Goal: Task Accomplishment & Management: Use online tool/utility

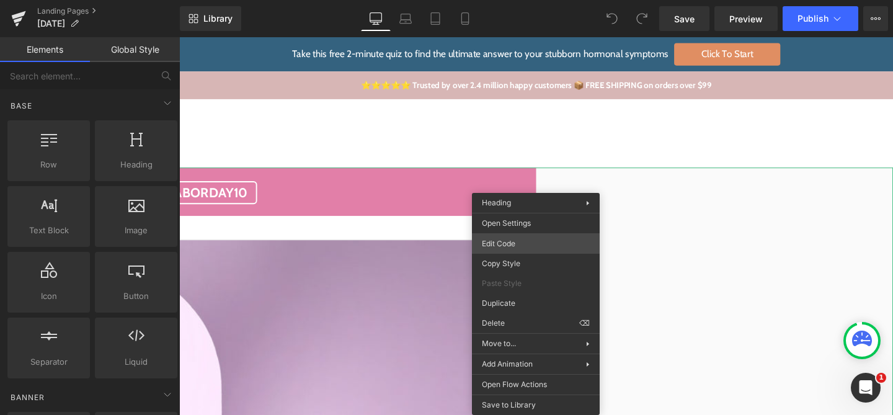
click at [526, 0] on div "You are previewing how the will restyle your page. You can not edit Elements in…" at bounding box center [446, 0] width 893 height 0
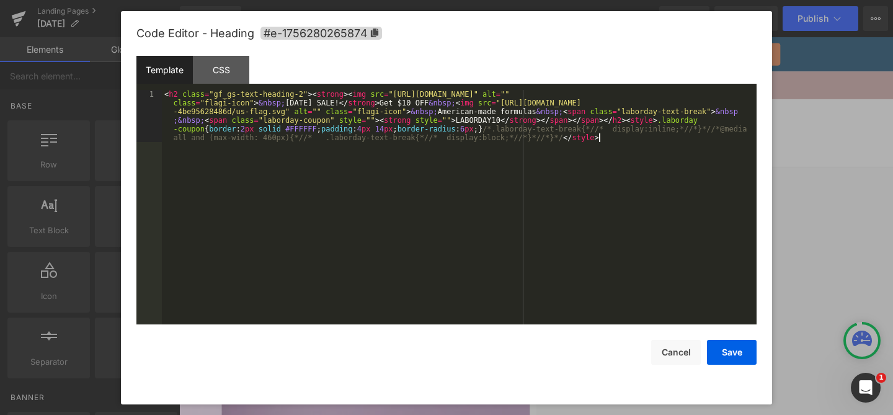
click at [486, 233] on div "< h2 class = "gf_gs-text-heading-2" > < strong > < img src = "https://ucarecdn.…" at bounding box center [459, 259] width 595 height 339
click at [565, 112] on div "< h2 class = "gf_gs-text-heading-2" > < strong > < img src = "https://ucarecdn.…" at bounding box center [459, 259] width 595 height 339
click at [715, 114] on div "< h2 class = "gf_gs-text-heading-2" > < strong > < img src = "https://ucarecdn.…" at bounding box center [459, 259] width 595 height 339
click at [671, 198] on div "< h2 class = "gf_gs-text-heading-2" > < strong > < img src = "https://ucarecdn.…" at bounding box center [459, 259] width 595 height 339
click at [564, 112] on div "< h2 class = "gf_gs-text-heading-2" > < strong > < img src = "https://ucarecdn.…" at bounding box center [459, 259] width 595 height 339
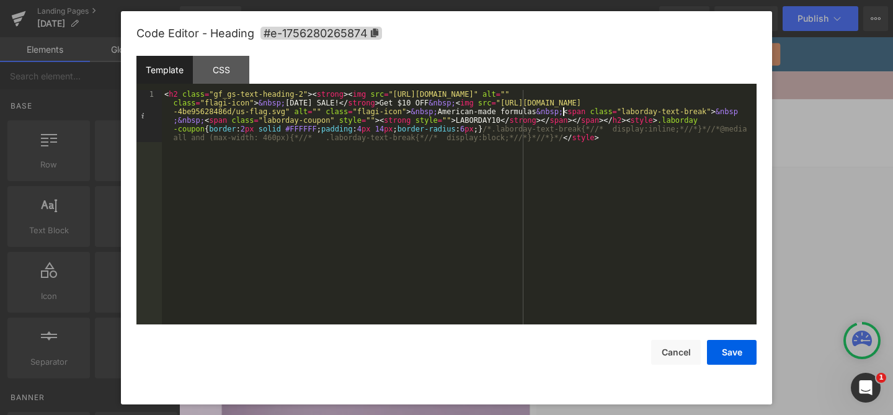
click at [714, 113] on div "< h2 class = "gf_gs-text-heading-2" > < strong > < img src = "https://ucarecdn.…" at bounding box center [459, 259] width 595 height 339
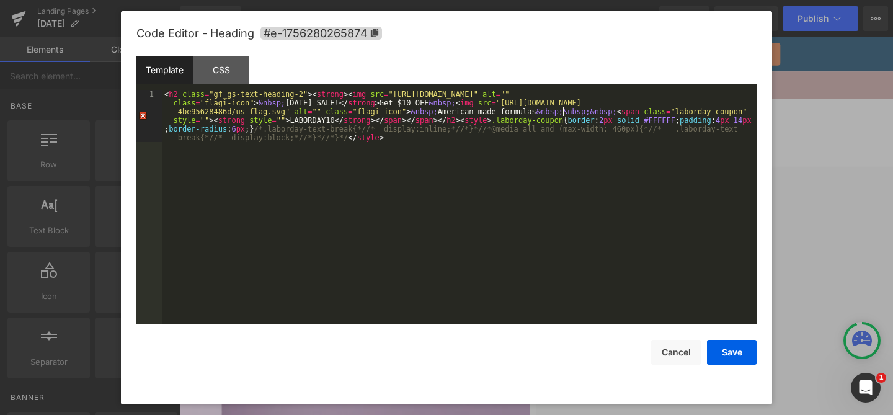
click at [438, 111] on div "< h2 class = "gf_gs-text-heading-2" > < strong > < img src = "https://ucarecdn.…" at bounding box center [459, 259] width 595 height 339
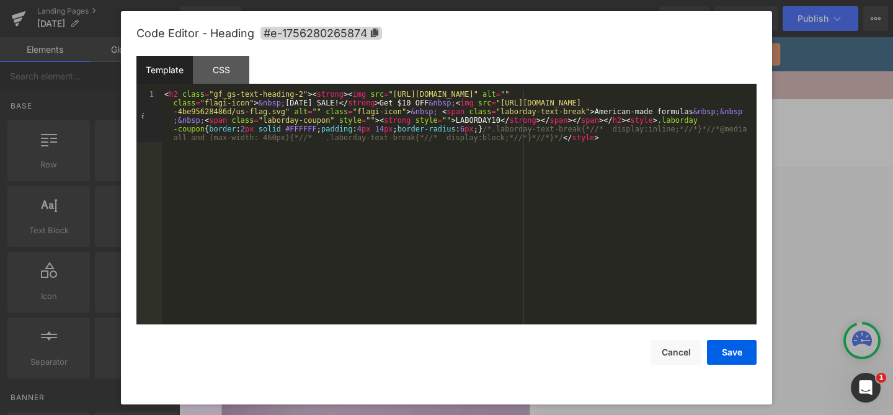
click at [560, 135] on div "< h2 class = "gf_gs-text-heading-2" > < strong > < img src = "https://ucarecdn.…" at bounding box center [459, 259] width 595 height 339
click at [445, 185] on div "< h2 class = "gf_gs-text-heading-2" > < strong > < img src = "https://ucarecdn.…" at bounding box center [459, 259] width 595 height 339
click at [628, 118] on div "< h2 class = "gf_gs-text-heading-2" > < strong > < img src = "https://ucarecdn.…" at bounding box center [459, 259] width 595 height 339
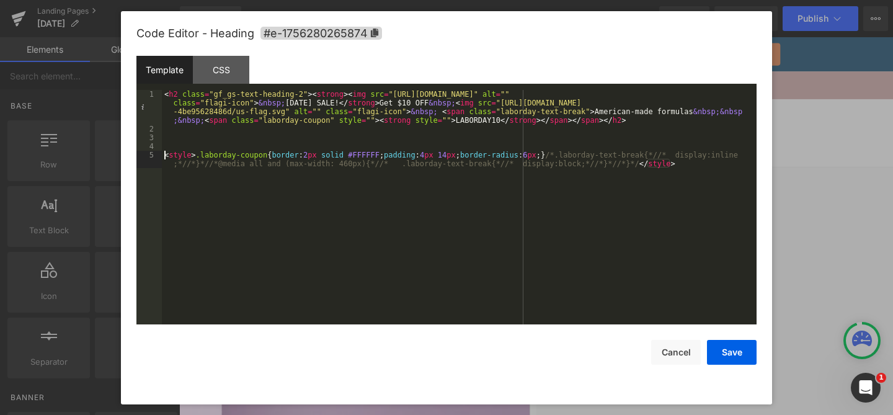
click at [201, 156] on div "< h2 class = "gf_gs-text-heading-2" > < strong > < img src = "https://ucarecdn.…" at bounding box center [459, 233] width 595 height 286
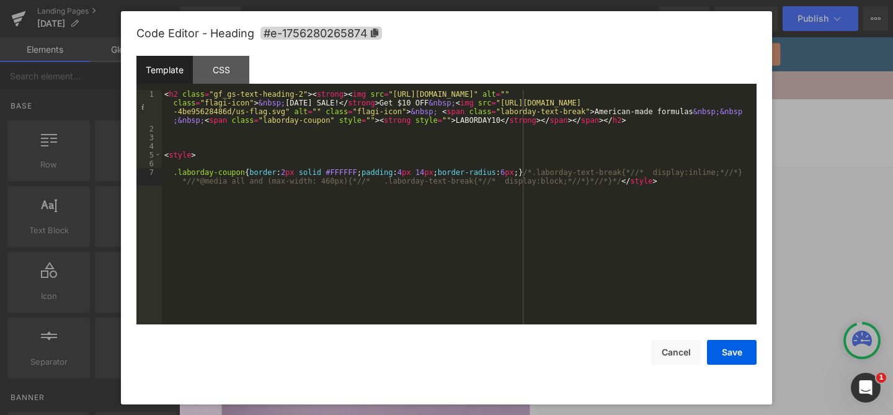
click at [523, 171] on div "< h2 class = "gf_gs-text-heading-2" > < strong > < img src = "https://ucarecdn.…" at bounding box center [459, 233] width 595 height 286
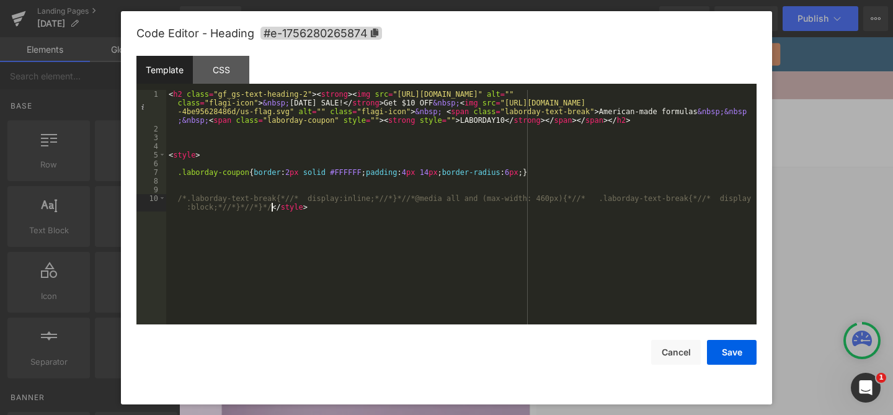
click at [272, 207] on div "< h2 class = "gf_gs-text-heading-2" > < strong > < img src = "https://ucarecdn.…" at bounding box center [461, 233] width 590 height 286
click at [308, 205] on div "< h2 class = "gf_gs-text-heading-2" > < strong > < img src = "https://ucarecdn.…" at bounding box center [461, 229] width 590 height 278
click at [280, 200] on div "< h2 class = "gf_gs-text-heading-2" > < strong > < img src = "https://ucarecdn.…" at bounding box center [461, 229] width 590 height 278
click at [297, 226] on div "< h2 class = "gf_gs-text-heading-2" > < strong > < img src = "https://ucarecdn.…" at bounding box center [461, 229] width 590 height 278
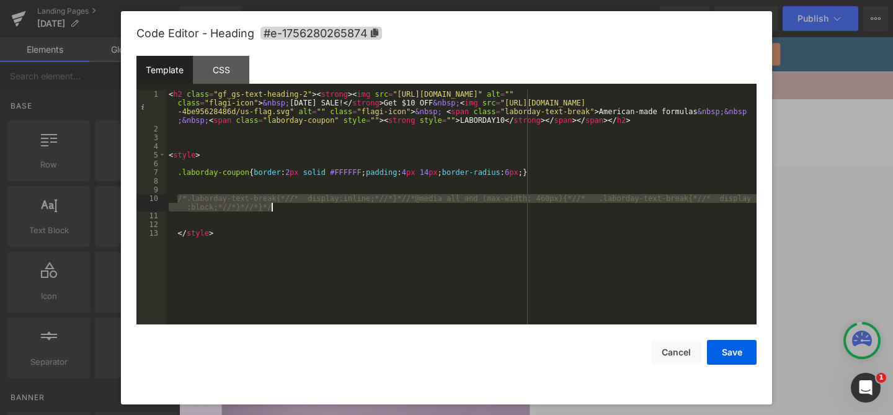
click at [290, 221] on div "< h2 class = "gf_gs-text-heading-2" > < strong > < img src = "https://ucarecdn.…" at bounding box center [461, 229] width 590 height 278
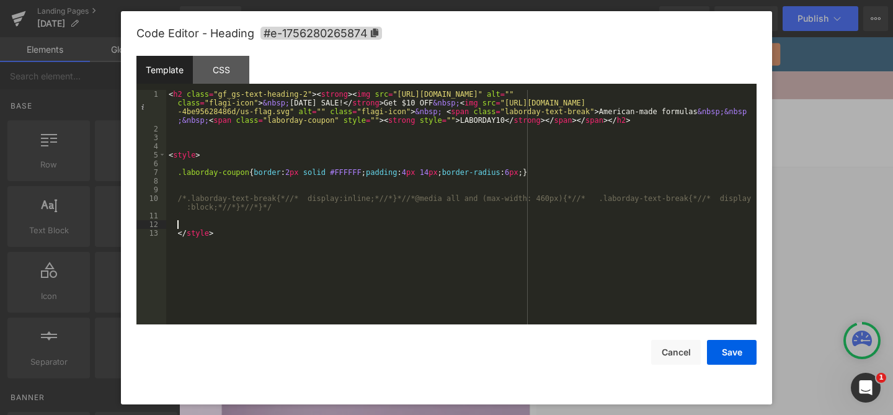
click at [282, 198] on div "< h2 class = "gf_gs-text-heading-2" > < strong > < img src = "https://ucarecdn.…" at bounding box center [461, 229] width 590 height 278
click at [291, 216] on div "< h2 class = "gf_gs-text-heading-2" > < strong > < img src = "https://ucarecdn.…" at bounding box center [461, 229] width 590 height 278
click at [352, 234] on div "< h2 class = "gf_gs-text-heading-2" > < strong > < img src = "https://ucarecdn.…" at bounding box center [461, 229] width 590 height 278
click at [304, 242] on div "< h2 class = "gf_gs-text-heading-2" > < strong > < img src = "https://ucarecdn.…" at bounding box center [461, 229] width 590 height 278
click at [286, 250] on div "< h2 class = "gf_gs-text-heading-2" > < strong > < img src = "https://ucarecdn.…" at bounding box center [461, 229] width 590 height 278
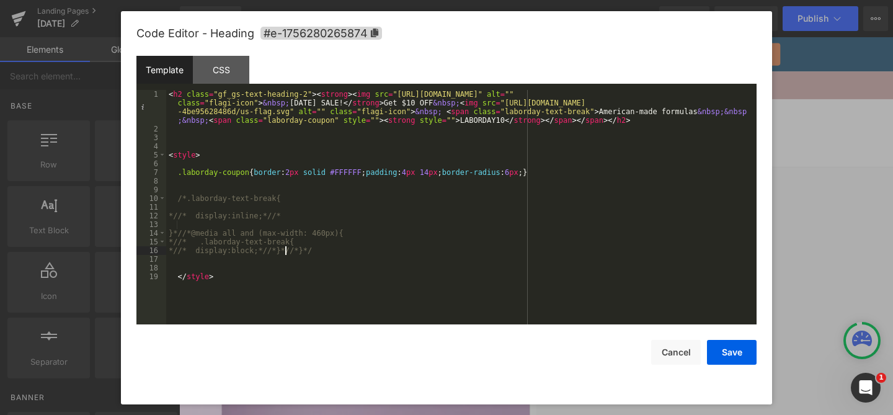
click at [241, 222] on div "< h2 class = "gf_gs-text-heading-2" > < strong > < img src = "https://ucarecdn.…" at bounding box center [461, 229] width 590 height 278
click at [204, 198] on div "< h2 class = "gf_gs-text-heading-2" > < strong > < img src = "https://ucarecdn.…" at bounding box center [461, 229] width 590 height 278
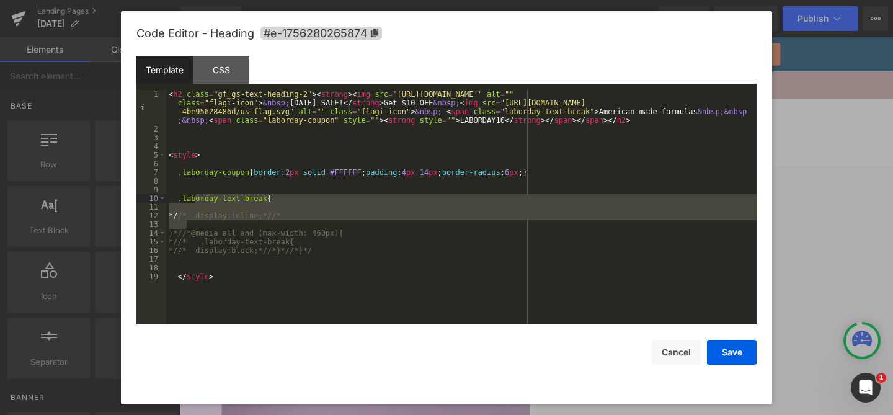
click at [229, 224] on div "< h2 class = "gf_gs-text-heading-2" > < strong > < img src = "https://ucarecdn.…" at bounding box center [461, 229] width 590 height 278
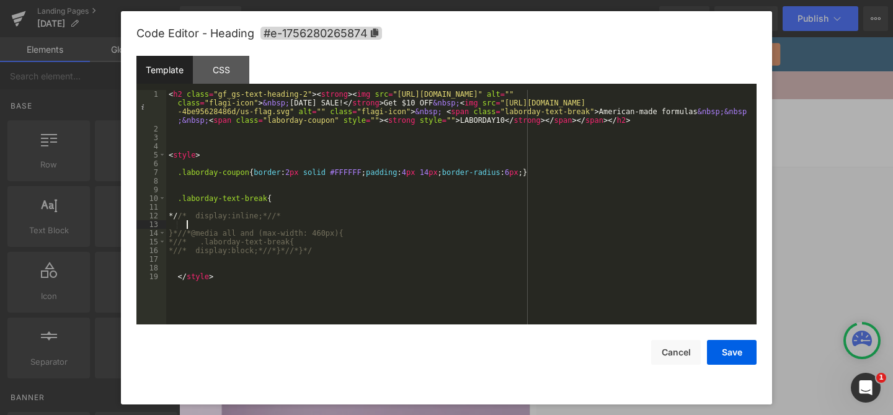
click at [239, 220] on div "< h2 class = "gf_gs-text-heading-2" > < strong > < img src = "https://ucarecdn.…" at bounding box center [461, 229] width 590 height 278
click at [249, 214] on div "< h2 class = "gf_gs-text-heading-2" > < strong > < img src = "https://ucarecdn.…" at bounding box center [461, 229] width 590 height 278
click at [292, 200] on div "< h2 class = "gf_gs-text-heading-2" > < strong > < img src = "https://ucarecdn.…" at bounding box center [461, 229] width 590 height 278
click at [203, 211] on div "< h2 class = "gf_gs-text-heading-2" > < strong > < img src = "https://ucarecdn.…" at bounding box center [461, 229] width 590 height 278
click at [200, 257] on div "< h2 class = "gf_gs-text-heading-2" > < strong > < img src = "https://ucarecdn.…" at bounding box center [461, 229] width 590 height 278
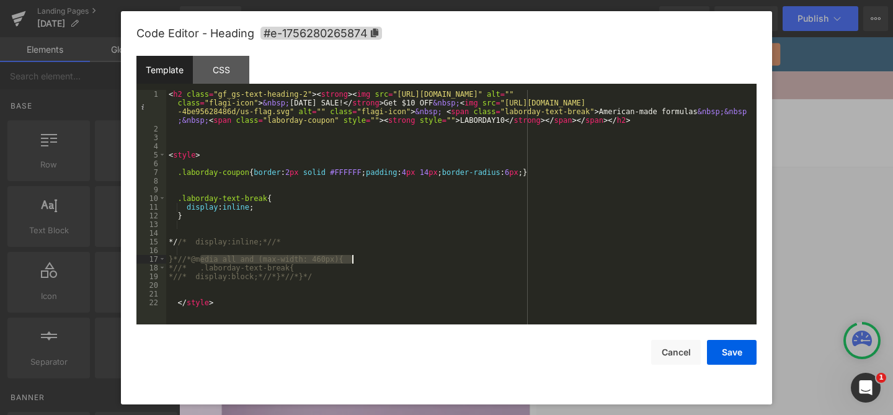
click at [359, 262] on div "< h2 class = "gf_gs-text-heading-2" > < strong > < img src = "https://ucarecdn.…" at bounding box center [461, 229] width 590 height 278
click at [224, 216] on div "< h2 class = "gf_gs-text-heading-2" > < strong > < img src = "https://ucarecdn.…" at bounding box center [461, 229] width 590 height 278
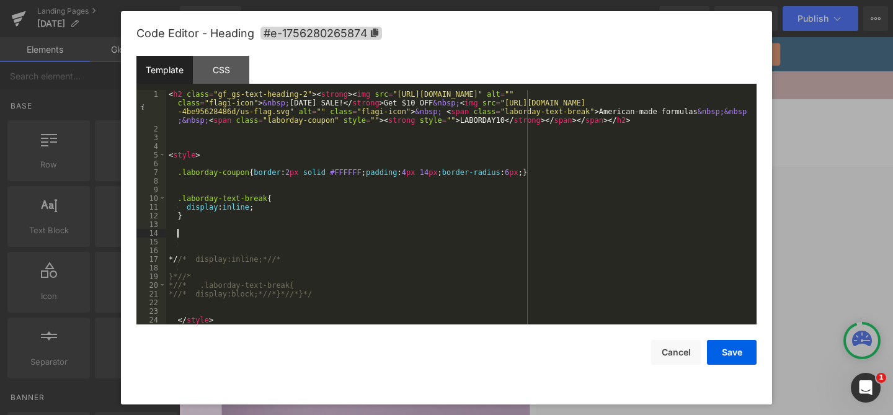
paste textarea
click at [179, 199] on div "< h2 class = "gf_gs-text-heading-2" > < strong > < img src = "https://ucarecdn.…" at bounding box center [458, 229] width 585 height 278
click at [184, 218] on div "< h2 class = "gf_gs-text-heading-2" > < strong > < img src = "https://ucarecdn.…" at bounding box center [458, 229] width 585 height 278
click at [205, 243] on div "< h2 class = "gf_gs-text-heading-2" > < strong > < img src = "https://ucarecdn.…" at bounding box center [458, 229] width 585 height 278
paste textarea
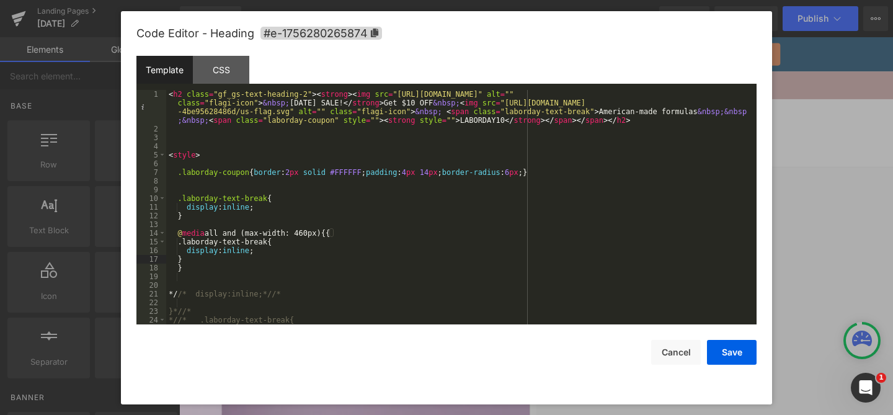
click at [232, 250] on div "< h2 class = "gf_gs-text-heading-2" > < strong > < img src = "https://ucarecdn.…" at bounding box center [458, 229] width 585 height 278
click at [290, 263] on div "< h2 class = "gf_gs-text-heading-2" > < strong > < img src = "https://ucarecdn.…" at bounding box center [458, 229] width 585 height 278
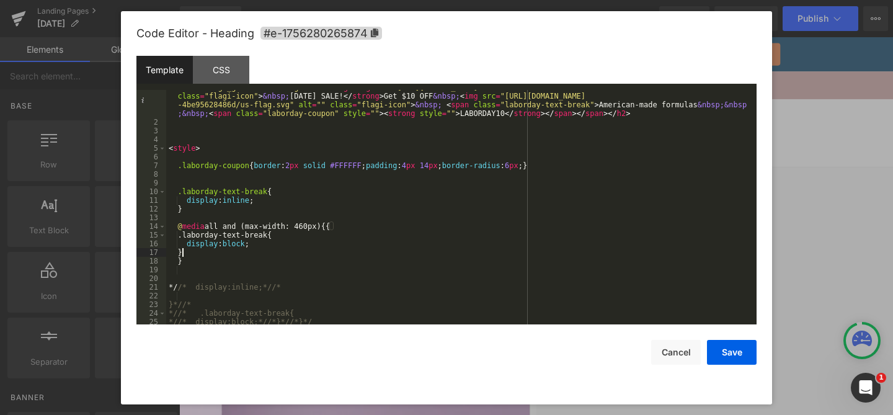
scroll to position [35, 0]
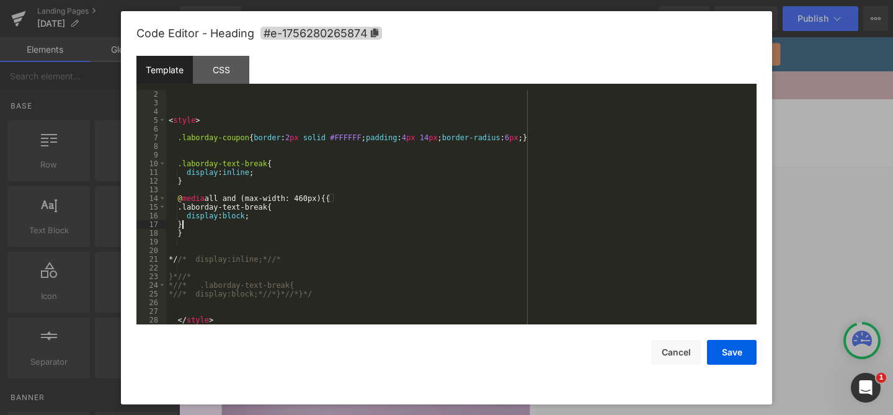
click at [228, 234] on div "< style > .laborday-coupon { border : 2 px solid #FFFFFF ; padding : 4 px 14 px…" at bounding box center [458, 216] width 585 height 252
click at [307, 306] on div "< style > .laborday-coupon { border : 2 px solid #FFFFFF ; padding : 4 px 14 px…" at bounding box center [458, 216] width 585 height 252
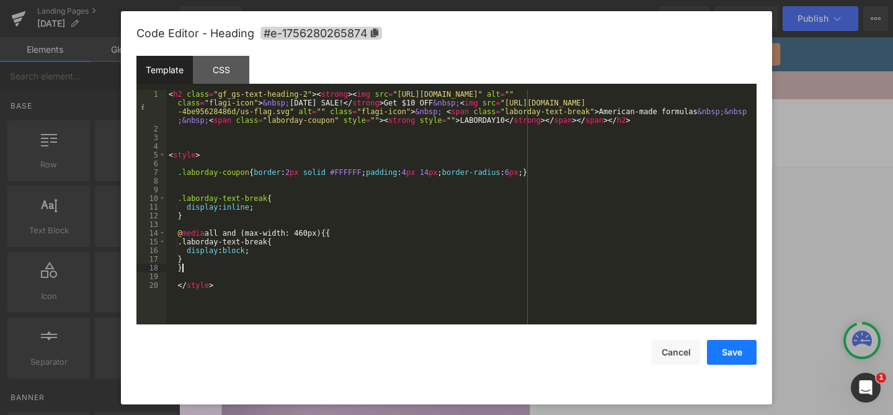
click at [720, 352] on button "Save" at bounding box center [732, 352] width 50 height 25
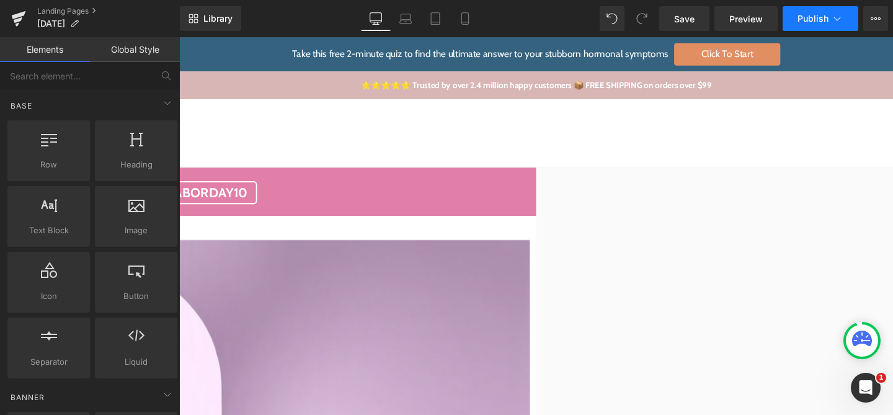
click at [819, 21] on span "Publish" at bounding box center [812, 19] width 31 height 10
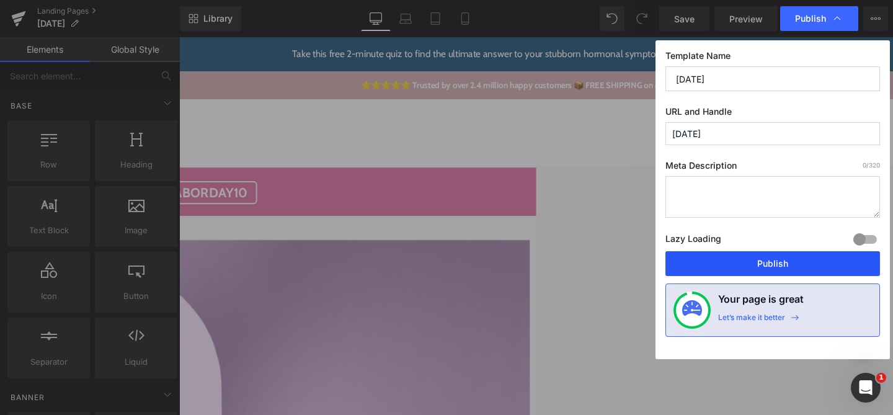
click at [771, 262] on button "Publish" at bounding box center [772, 263] width 215 height 25
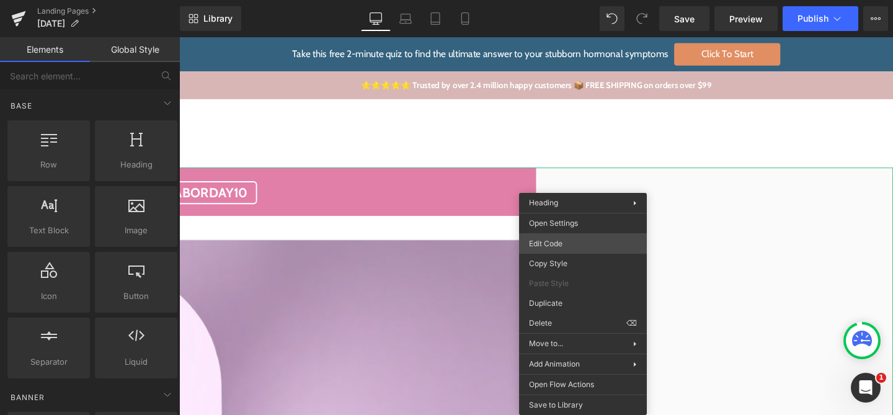
click at [564, 0] on div "You are previewing how the will restyle your page. You can not edit Elements in…" at bounding box center [446, 0] width 893 height 0
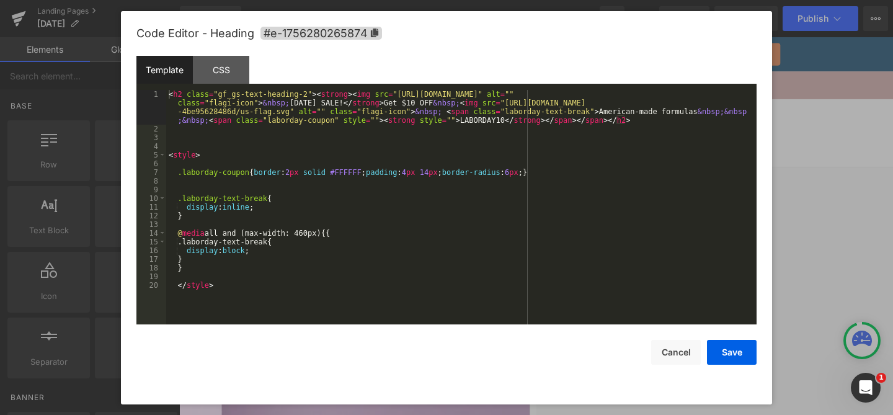
click at [464, 238] on div "< h2 class = "gf_gs-text-heading-2" > < strong > < img src = "https://ucarecdn.…" at bounding box center [461, 229] width 590 height 278
click at [345, 231] on div "< h2 class = "gf_gs-text-heading-2" > < strong > < img src = "https://ucarecdn.…" at bounding box center [461, 229] width 590 height 278
click at [354, 252] on div "< h2 class = "gf_gs-text-heading-2" > < strong > < img src = "https://ucarecdn.…" at bounding box center [461, 229] width 590 height 278
click at [717, 355] on button "Save" at bounding box center [732, 352] width 50 height 25
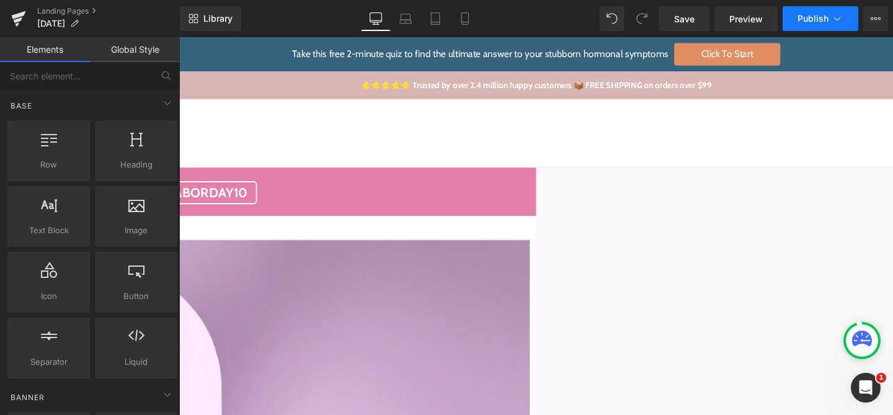
click at [812, 21] on span "Publish" at bounding box center [812, 19] width 31 height 10
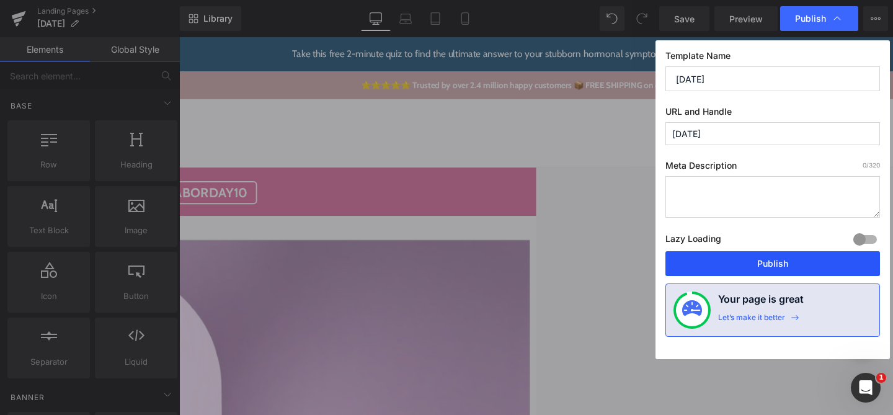
click at [733, 262] on button "Publish" at bounding box center [772, 263] width 215 height 25
